Goal: Navigation & Orientation: Find specific page/section

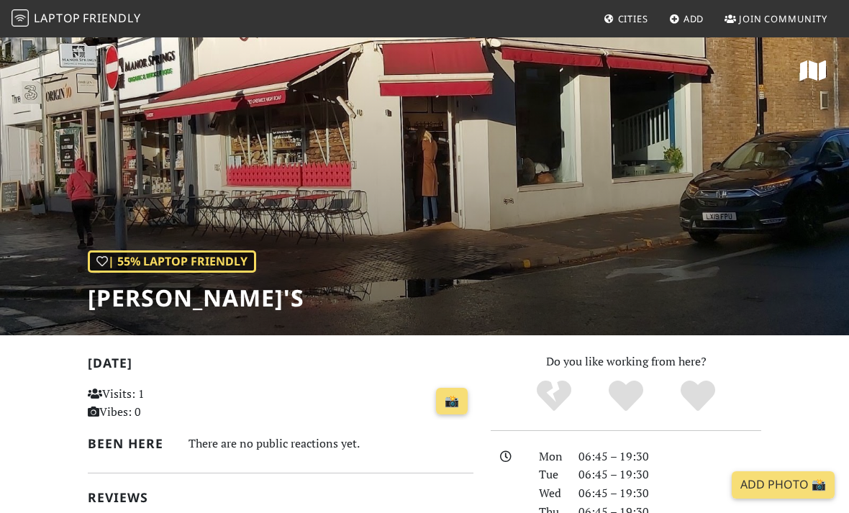
click at [116, 13] on span "Friendly" at bounding box center [112, 18] width 58 height 16
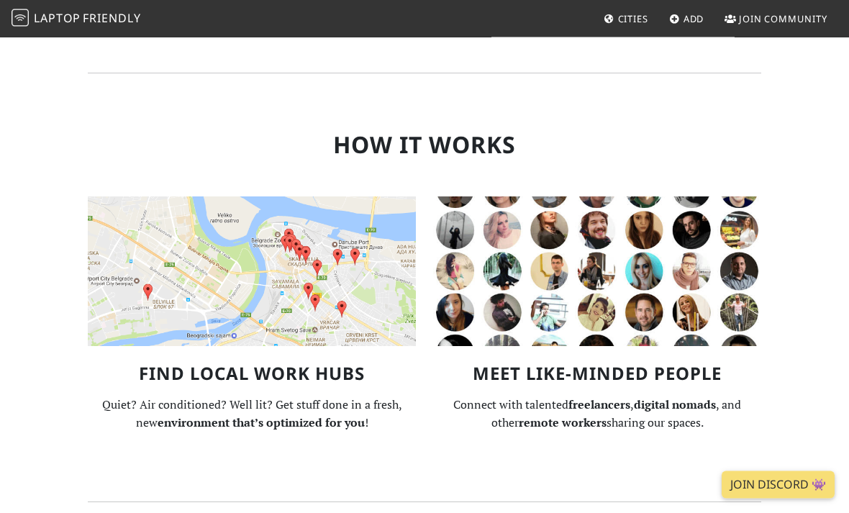
scroll to position [1307, 0]
click at [225, 196] on img at bounding box center [252, 271] width 328 height 150
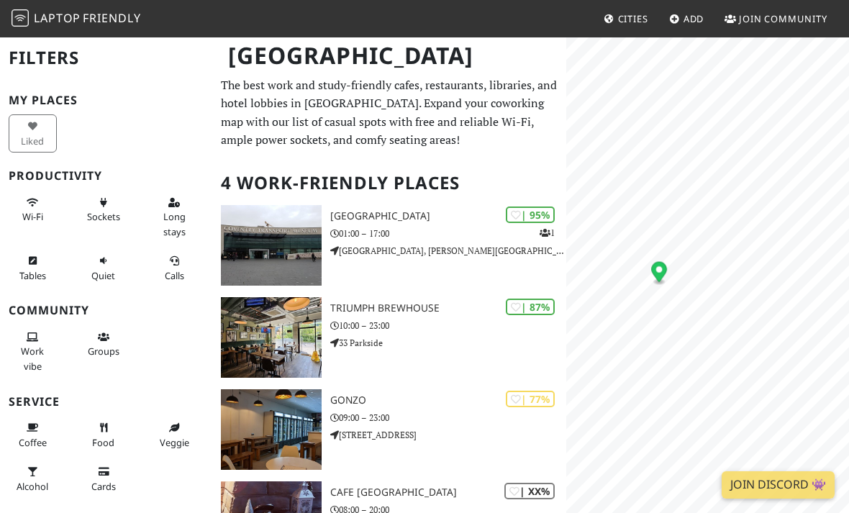
click at [38, 98] on h3 "My Places" at bounding box center [106, 101] width 195 height 14
click at [35, 148] on div "Liked" at bounding box center [35, 134] width 71 height 44
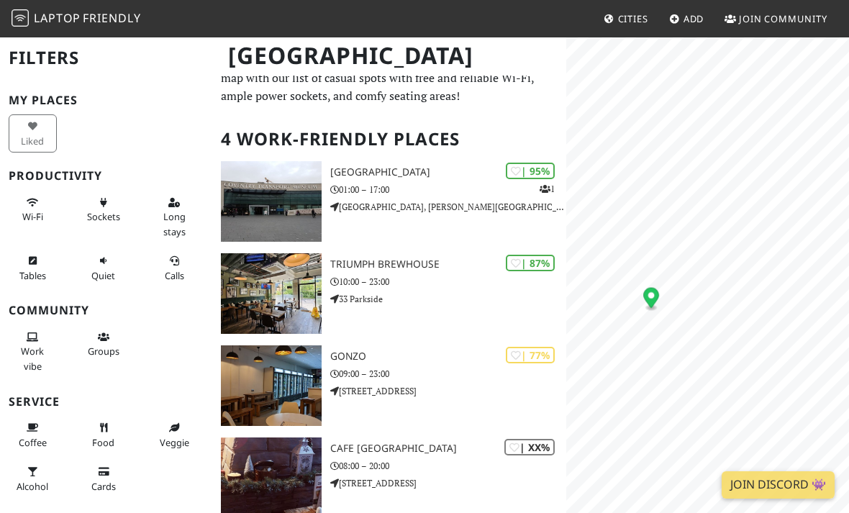
scroll to position [104, 0]
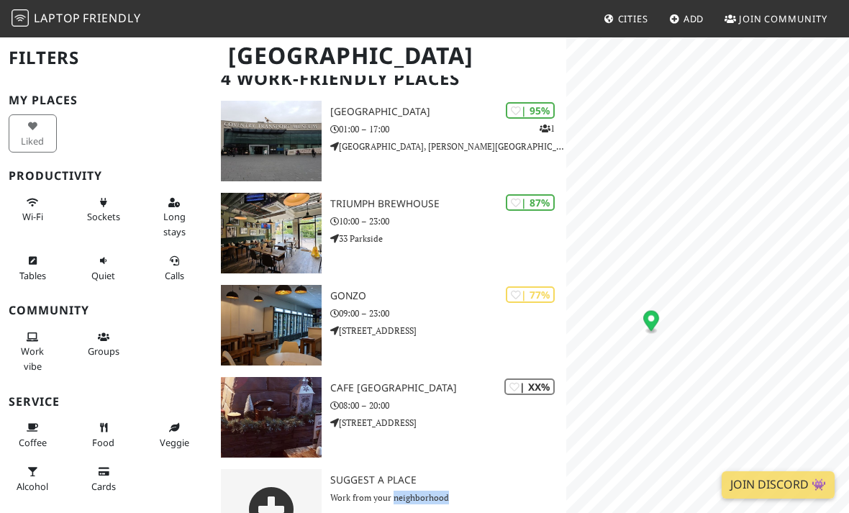
click at [278, 512] on icon at bounding box center [271, 509] width 46 height 46
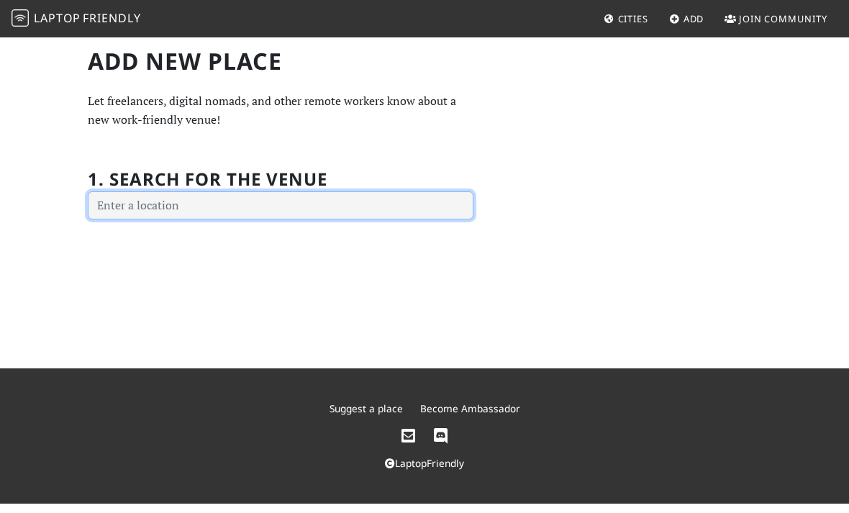
click at [360, 217] on input "text" at bounding box center [281, 205] width 386 height 29
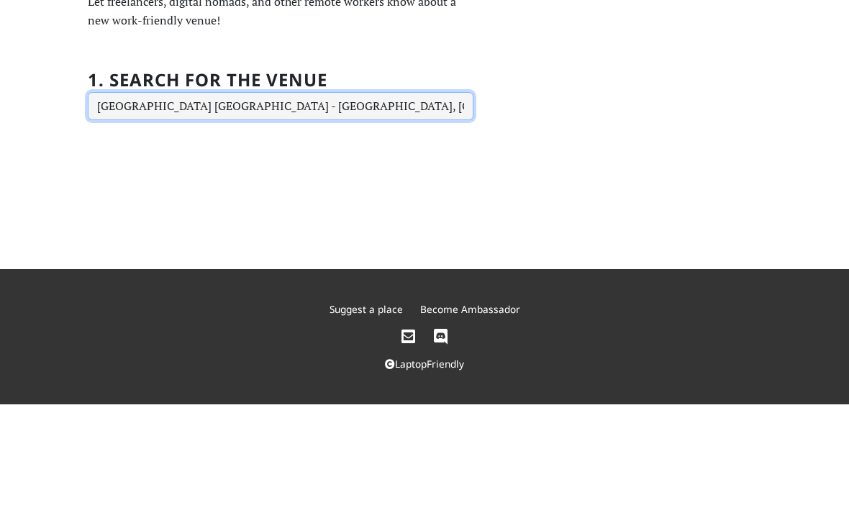
type input "Packhorse Rd, Gerrards Cross SL9 8PL, UK"
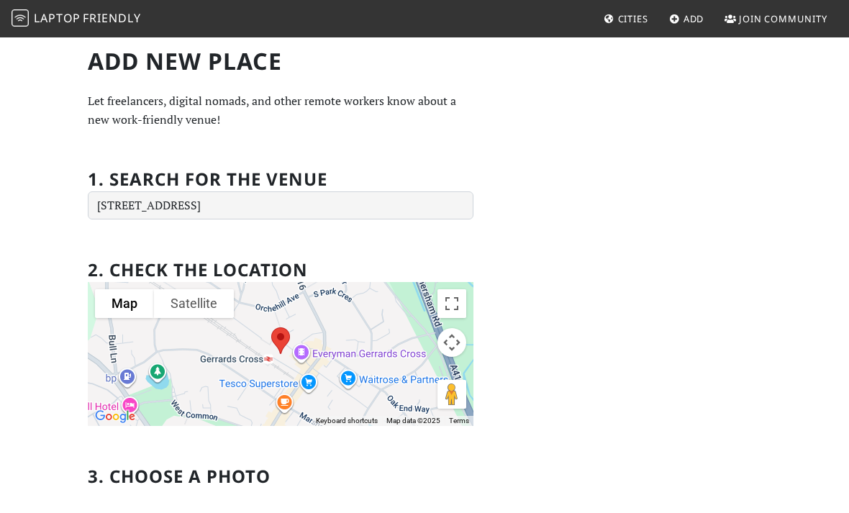
click at [618, 13] on span "Cities" at bounding box center [633, 18] width 30 height 13
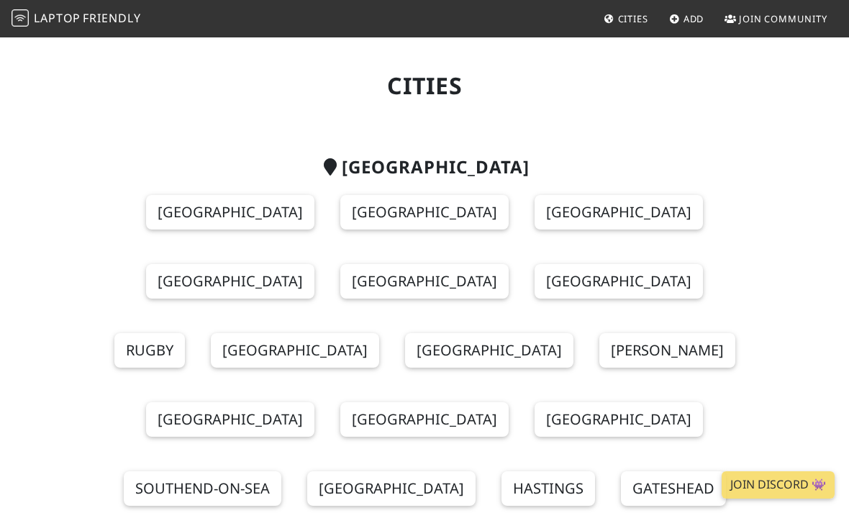
scroll to position [24, 0]
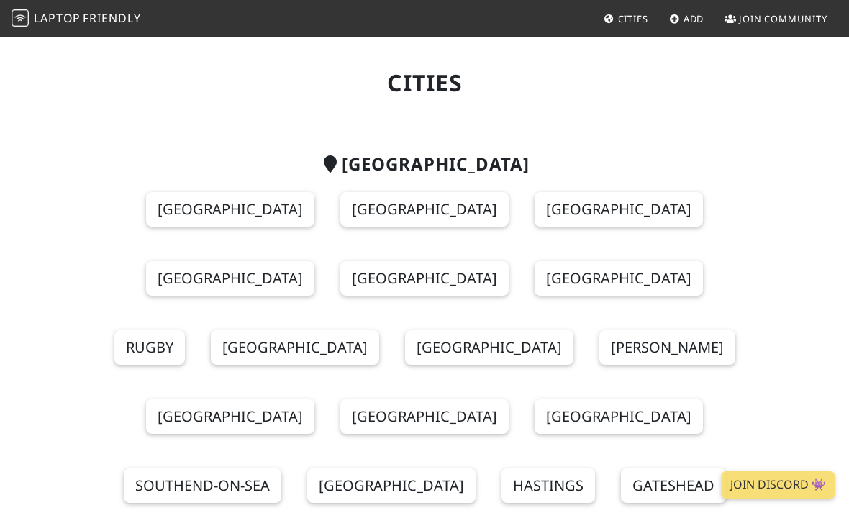
click at [412, 225] on link "[GEOGRAPHIC_DATA]" at bounding box center [424, 209] width 168 height 35
